Goal: Task Accomplishment & Management: Use online tool/utility

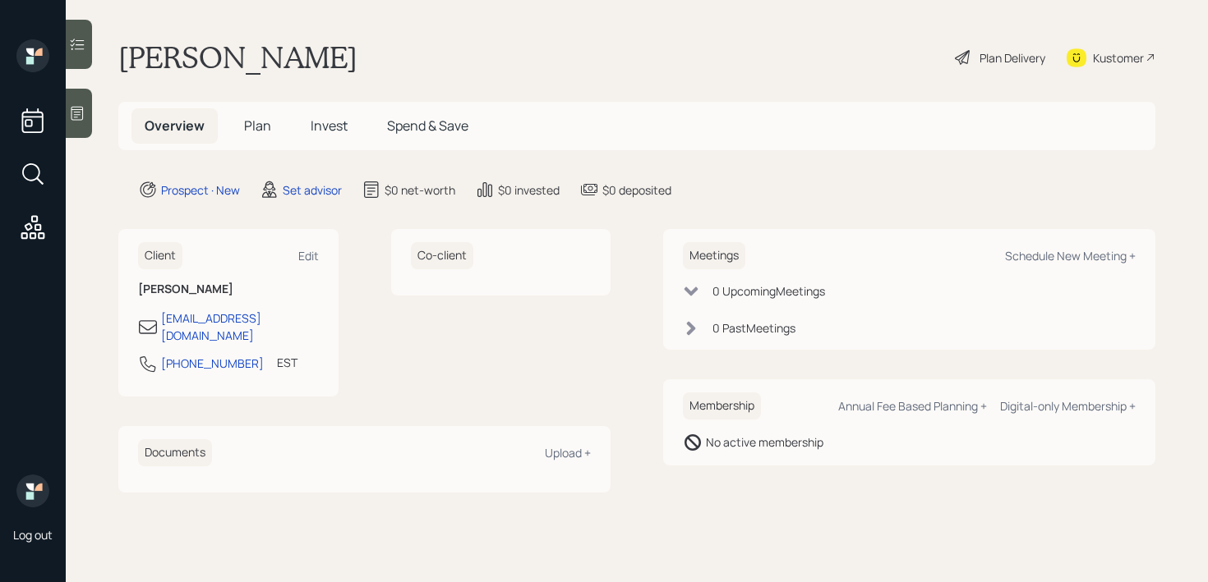
click at [82, 121] on icon at bounding box center [77, 113] width 16 height 16
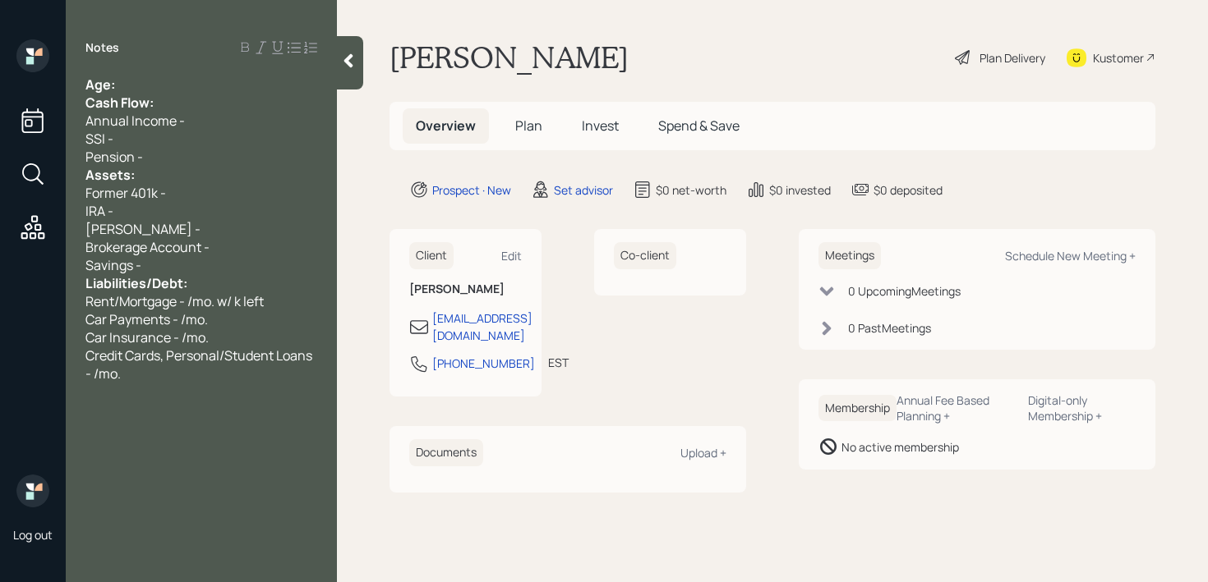
click at [218, 86] on div "Age:" at bounding box center [201, 85] width 232 height 18
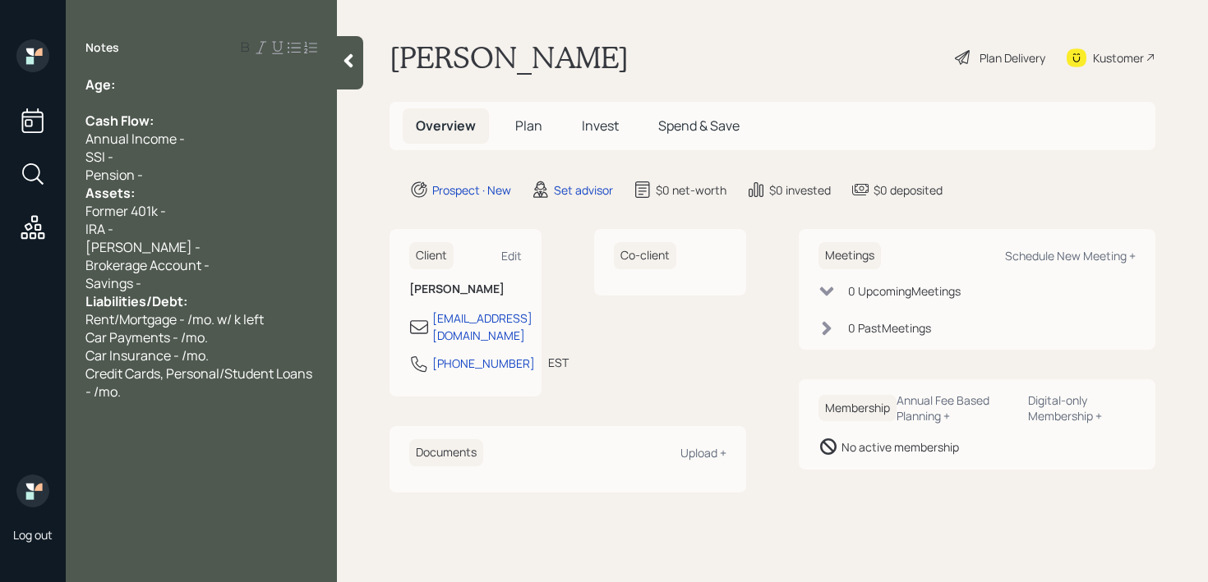
click at [182, 174] on div "Pension -" at bounding box center [201, 175] width 232 height 18
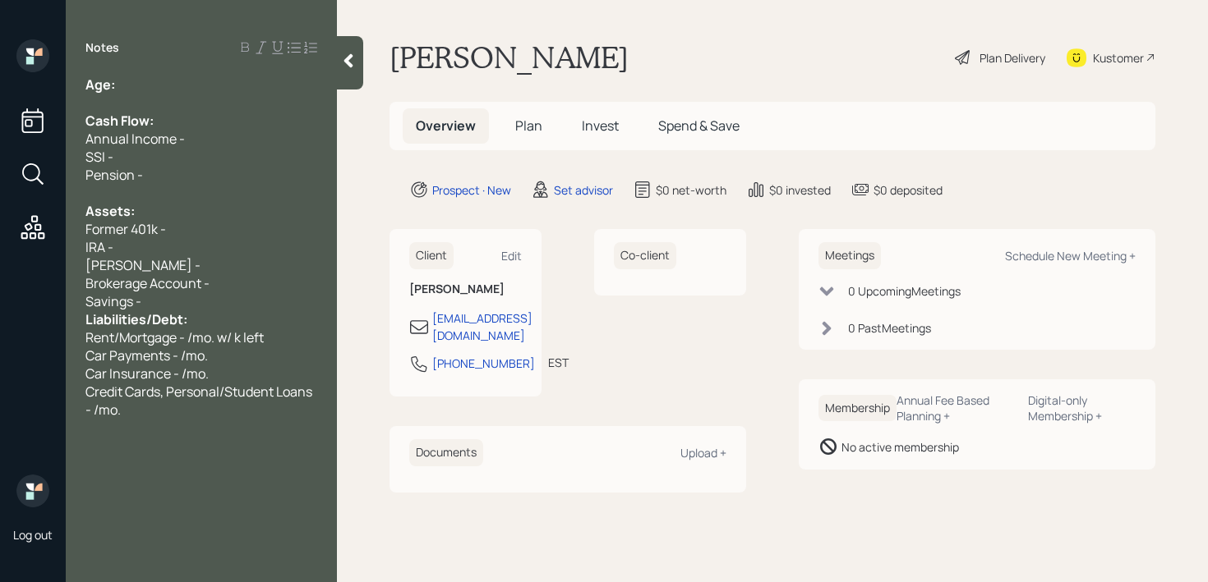
click at [172, 312] on span "Liabilities/Debt:" at bounding box center [136, 320] width 102 height 18
click at [182, 299] on div "Savings -" at bounding box center [201, 301] width 232 height 18
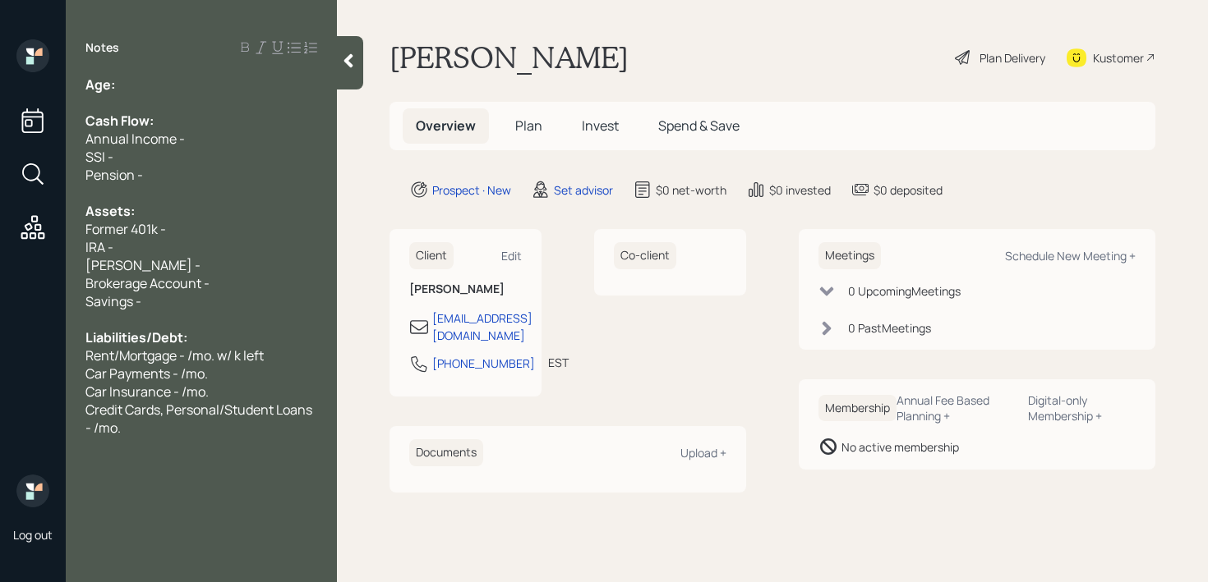
click at [162, 235] on span "Former 401k -" at bounding box center [125, 229] width 81 height 18
drag, startPoint x: 183, startPoint y: 235, endPoint x: 48, endPoint y: 235, distance: 134.7
click at [62, 235] on div "Log out Notes Age: Cash Flow: Annual Income - SSI - Pension - Assets: Former 40…" at bounding box center [604, 291] width 1208 height 582
click at [127, 229] on span "Former 401k -" at bounding box center [125, 229] width 81 height 18
click at [191, 224] on div "Former 401k -" at bounding box center [201, 229] width 232 height 18
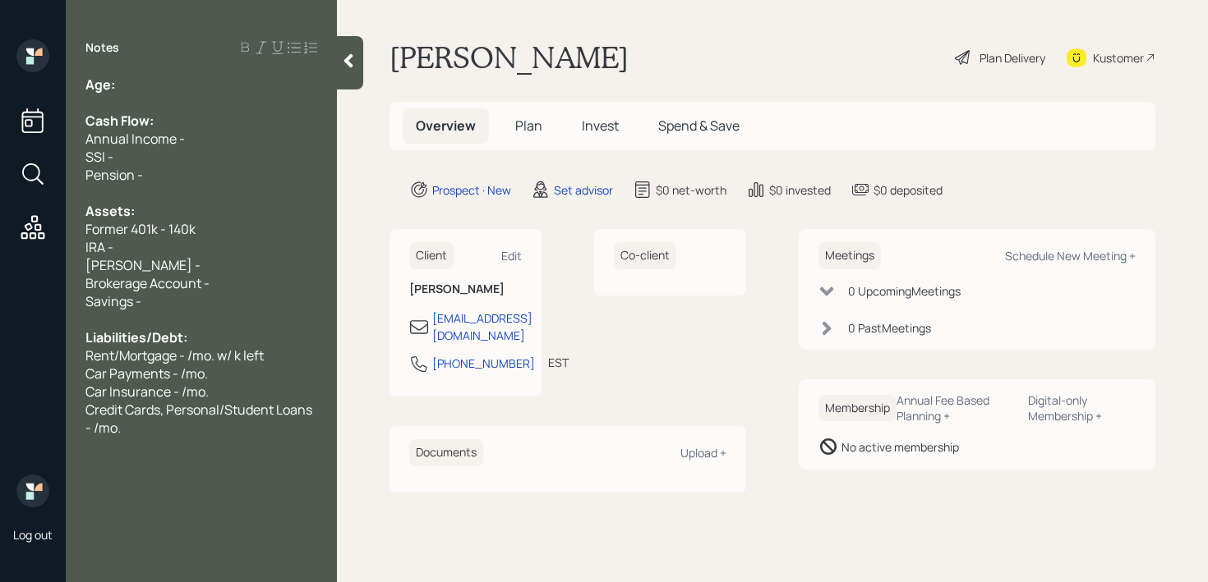
click at [142, 76] on div "Age:" at bounding box center [201, 85] width 232 height 18
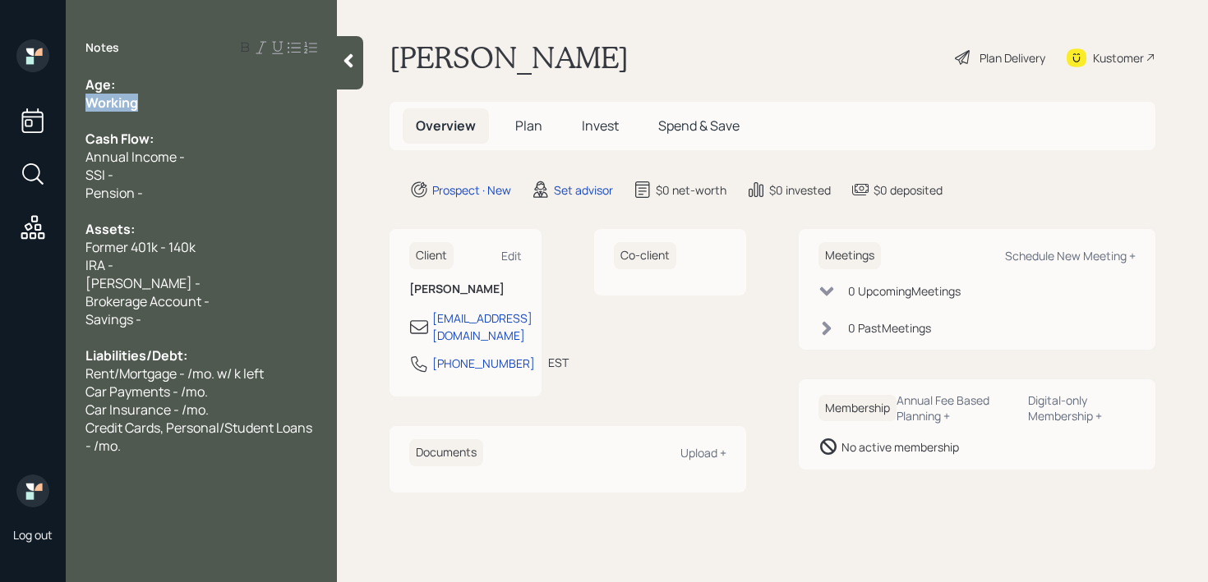
drag, startPoint x: 146, startPoint y: 104, endPoint x: 71, endPoint y: 104, distance: 74.8
click at [75, 104] on div "Age: Working Cash Flow: Annual Income - SSI - Pension - Assets: Former 401k - 1…" at bounding box center [201, 266] width 271 height 380
click at [171, 72] on div "Notes Age: Working Cash Flow: Annual Income - SSI - Pension - Assets: Former 40…" at bounding box center [201, 300] width 271 height 523
click at [172, 84] on div "Age:" at bounding box center [201, 85] width 232 height 18
drag, startPoint x: 131, startPoint y: 79, endPoint x: 121, endPoint y: 81, distance: 10.0
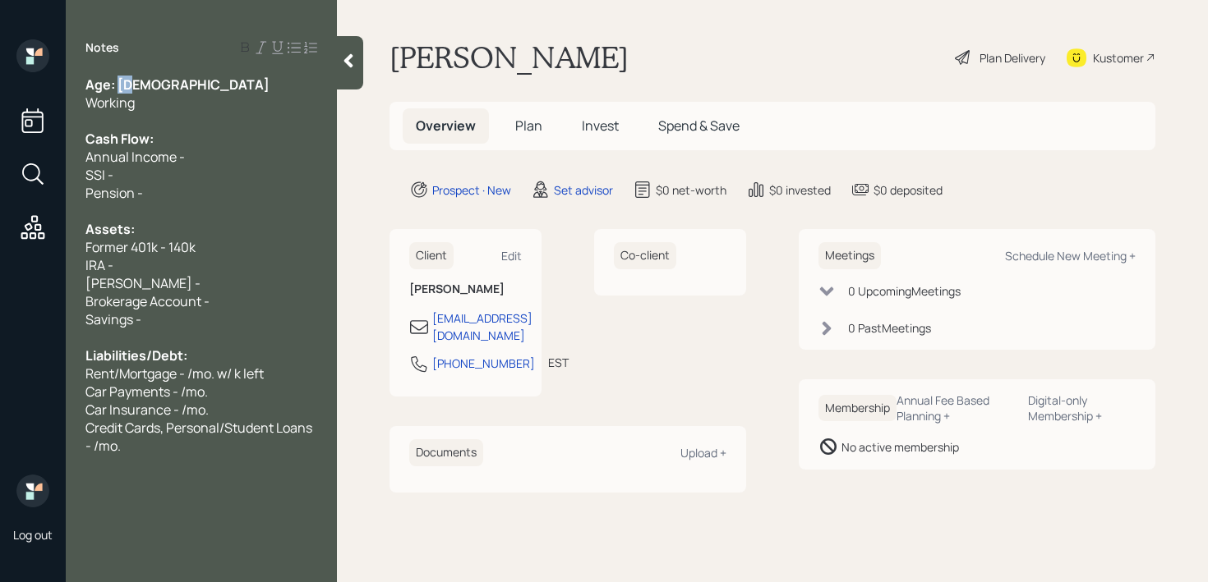
click at [121, 81] on span "Age: 63" at bounding box center [177, 85] width 184 height 18
click at [235, 95] on div "Working" at bounding box center [201, 103] width 232 height 18
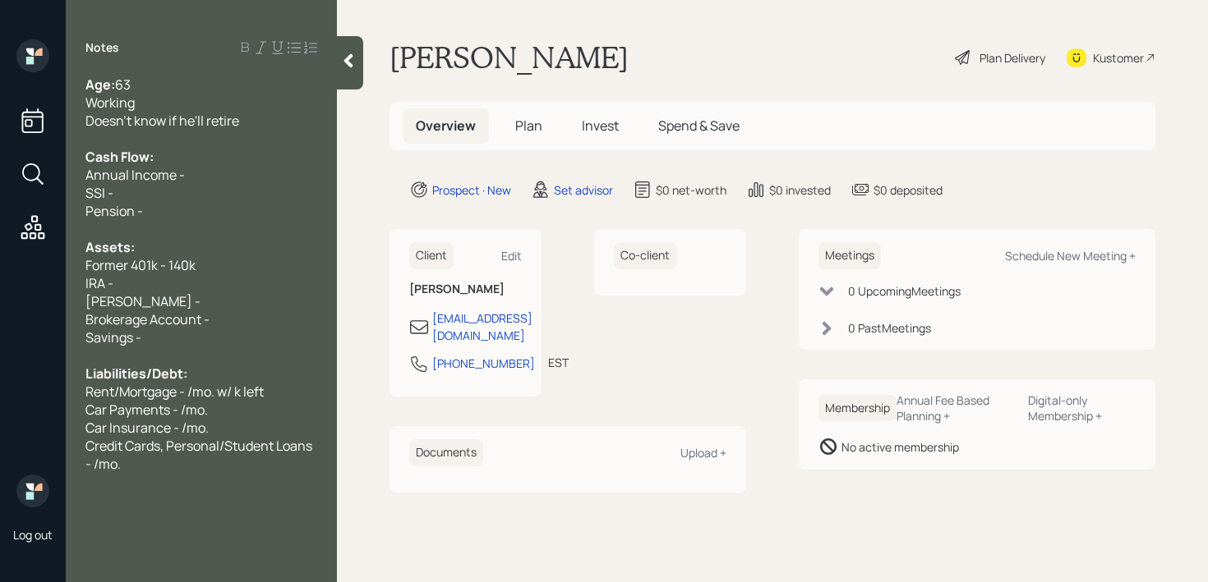
click at [165, 176] on span "Annual Income -" at bounding box center [134, 175] width 99 height 18
click at [220, 160] on div "Cash Flow:" at bounding box center [201, 157] width 232 height 18
click at [210, 177] on div "Annual Income -" at bounding box center [201, 175] width 232 height 18
click at [210, 202] on div "Pension -" at bounding box center [201, 211] width 232 height 18
click at [210, 250] on div "Assets:" at bounding box center [201, 247] width 232 height 18
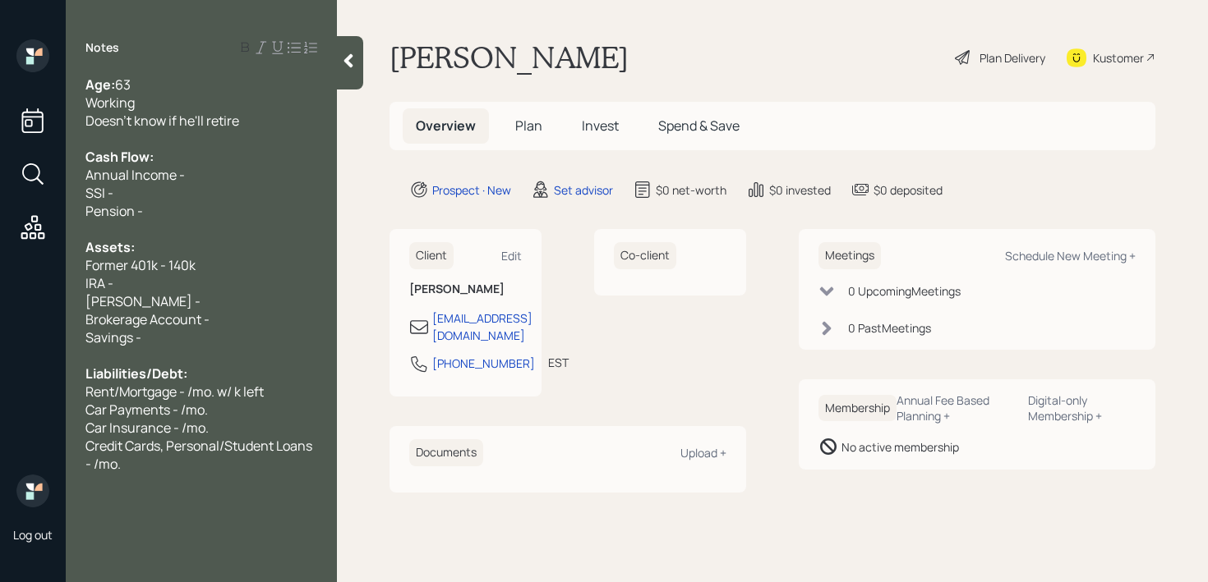
click at [210, 271] on div "Former 401k - 140k" at bounding box center [201, 265] width 232 height 18
click at [210, 283] on div "IRA -" at bounding box center [201, 283] width 232 height 18
click at [210, 281] on div "IRA - k" at bounding box center [201, 283] width 232 height 18
click at [207, 253] on div "Assets:" at bounding box center [201, 247] width 232 height 18
click at [207, 220] on div at bounding box center [201, 229] width 232 height 18
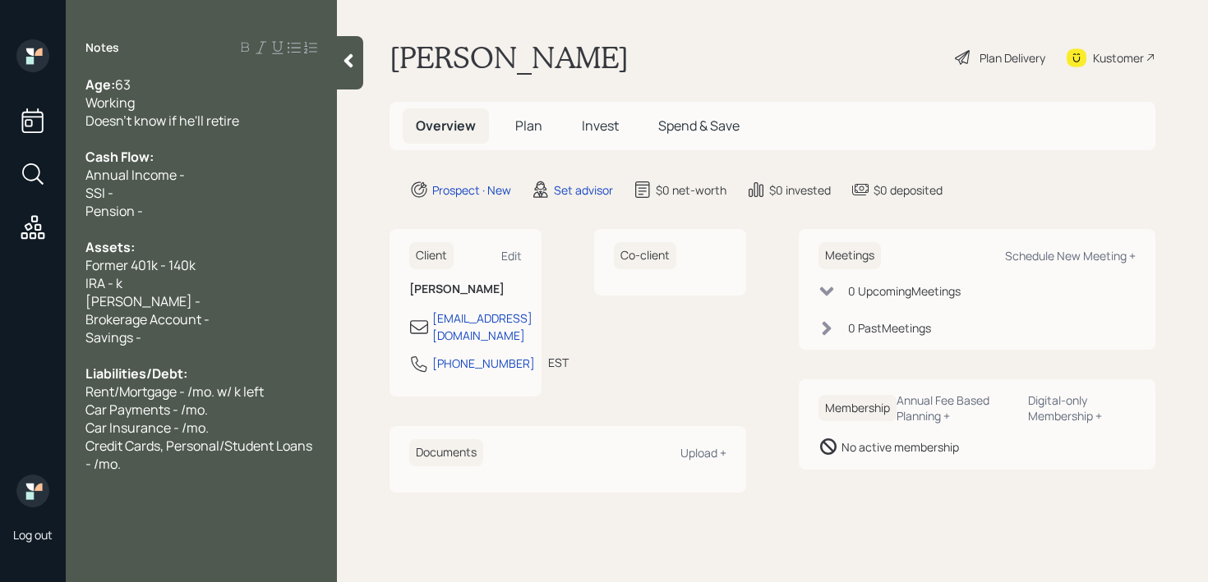
click at [209, 206] on div "Pension -" at bounding box center [201, 211] width 232 height 18
click at [340, 55] on icon at bounding box center [348, 61] width 16 height 16
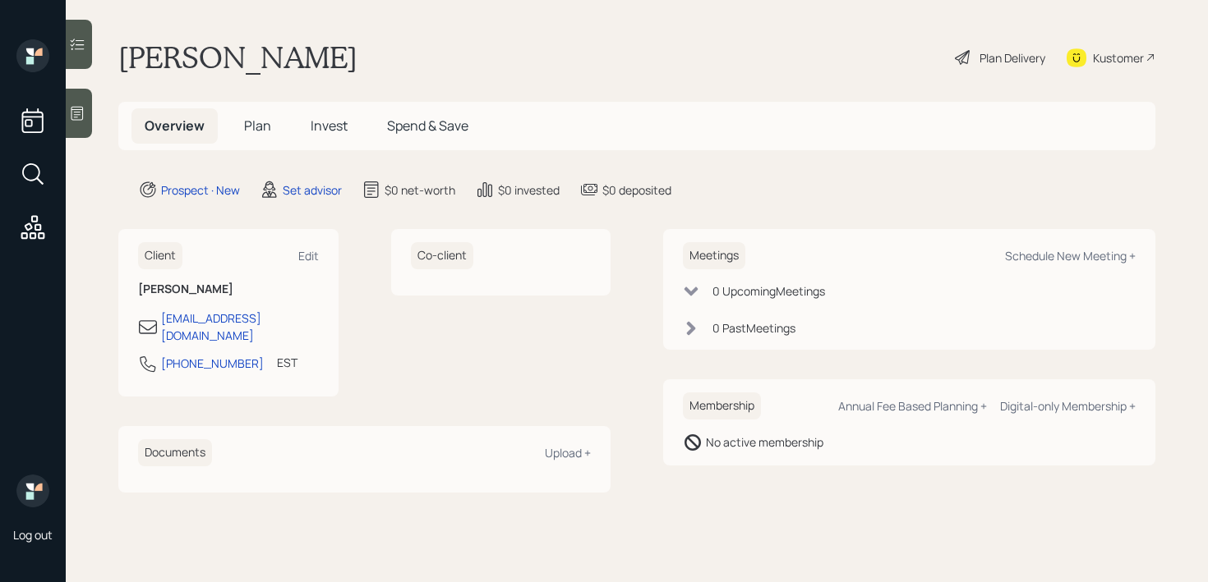
click at [605, 37] on main "Leander Scales Plan Delivery Kustomer Overview Plan Invest Spend & Save Prospec…" at bounding box center [637, 291] width 1142 height 582
